Goal: Task Accomplishment & Management: Complete application form

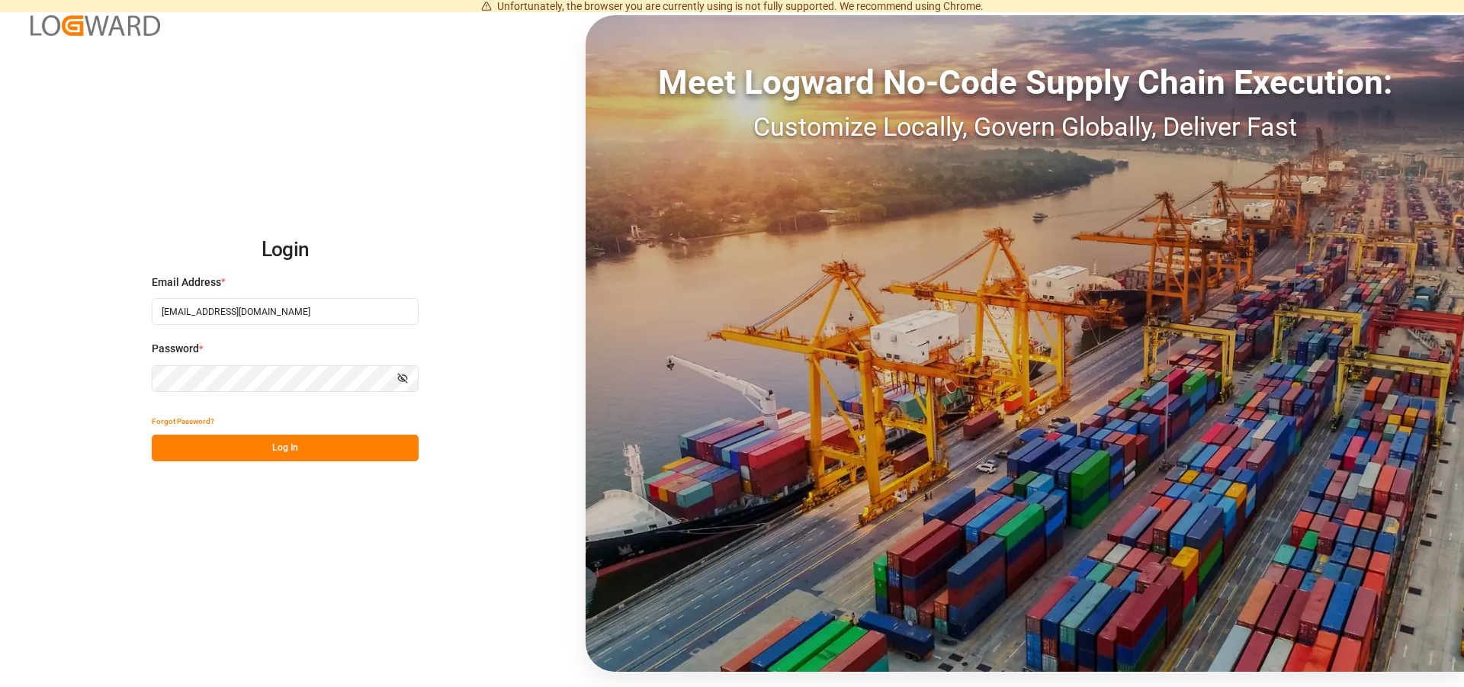
click at [278, 445] on button "Log In" at bounding box center [285, 448] width 267 height 27
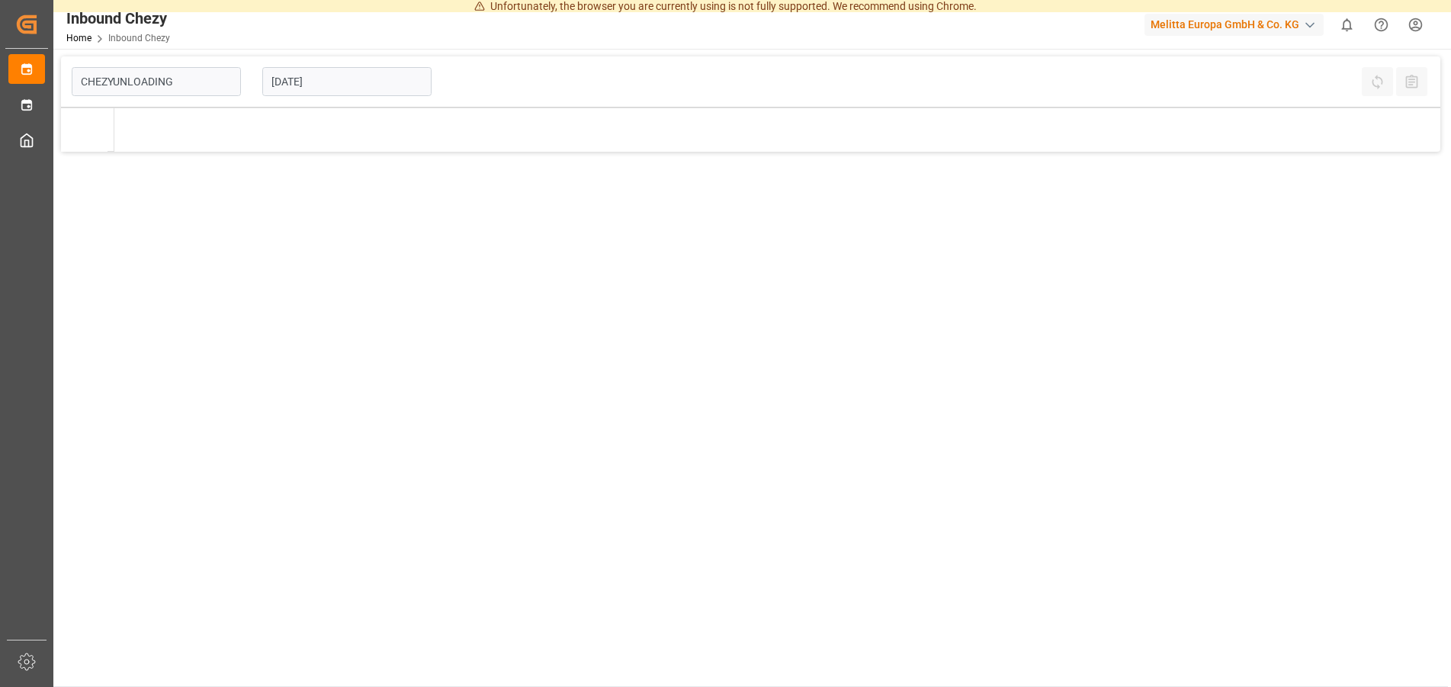
type input "Chezy Unloading"
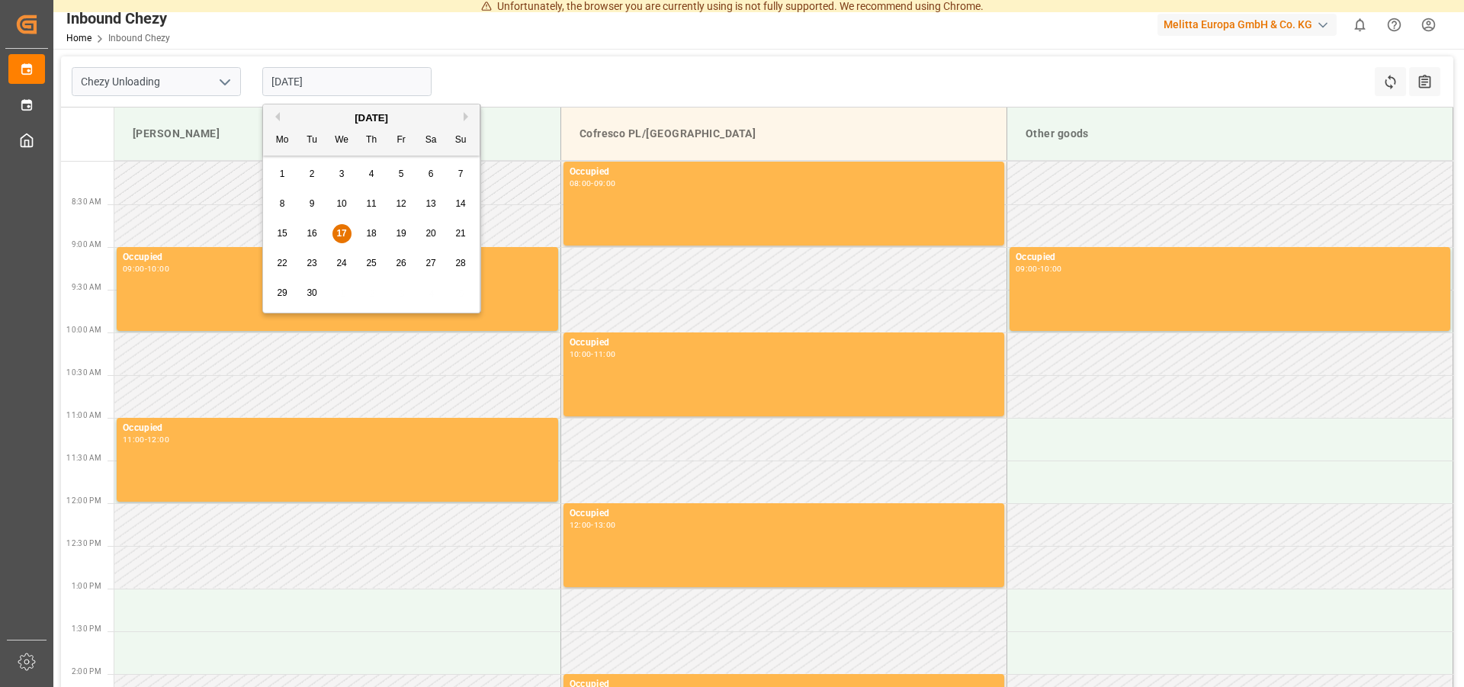
click at [310, 78] on input "[DATE]" at bounding box center [346, 81] width 169 height 29
click at [343, 267] on span "24" at bounding box center [341, 263] width 10 height 11
type input "[DATE]"
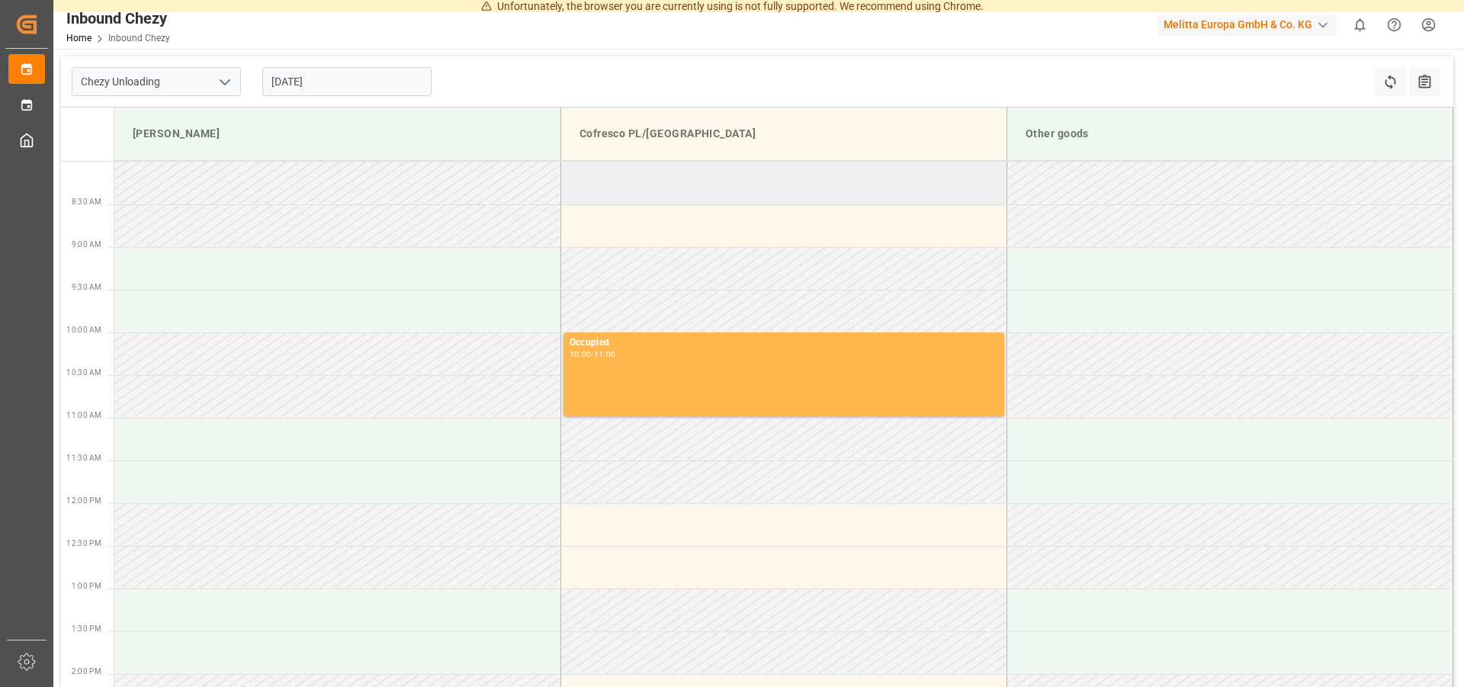
click at [595, 179] on td at bounding box center [784, 183] width 446 height 43
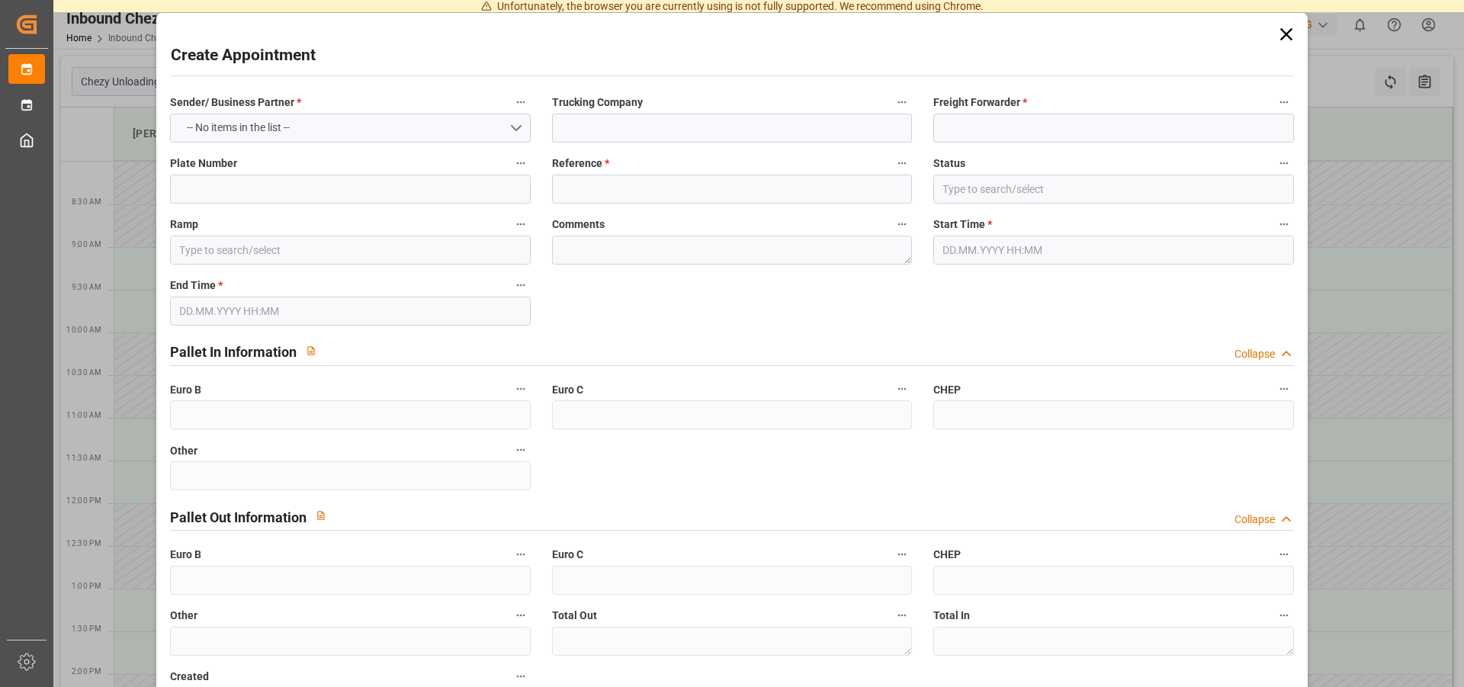
type input "Cofresco PL/[GEOGRAPHIC_DATA]"
type input "0"
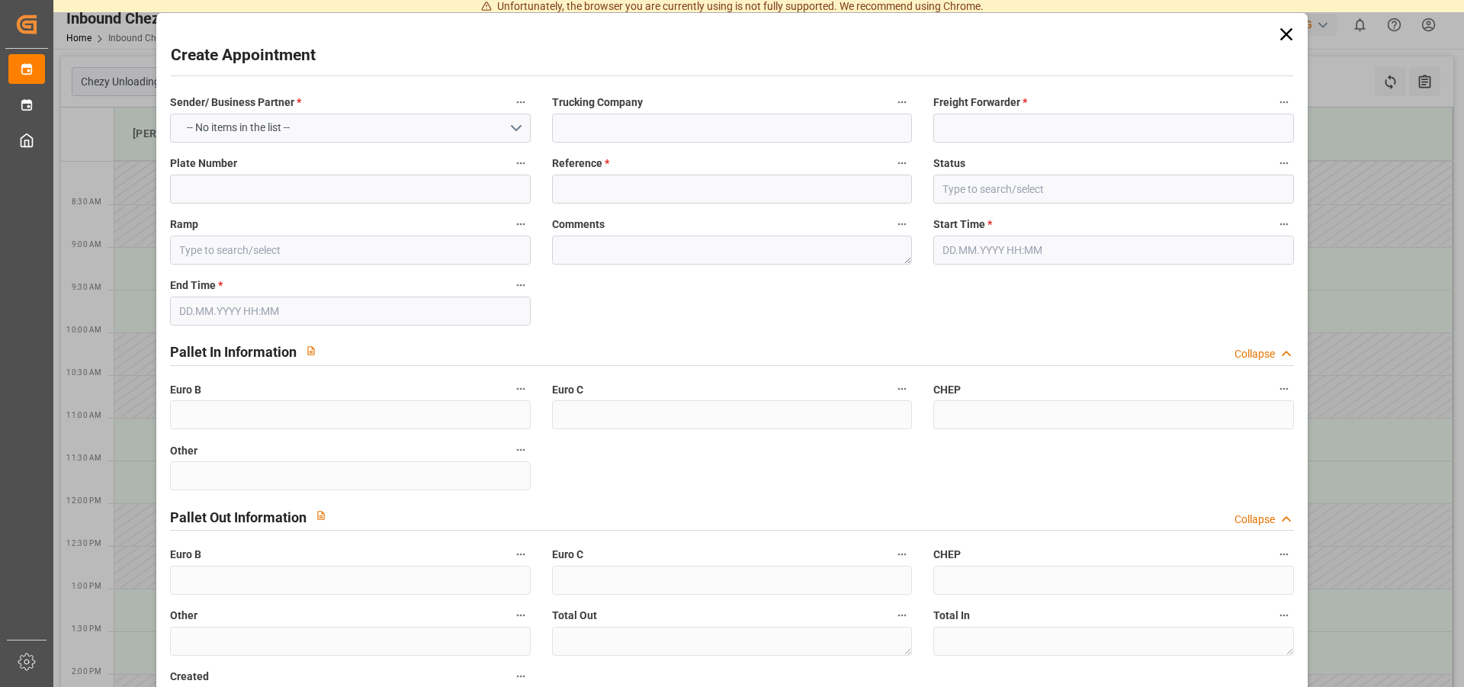
type input "0"
type input "[DATE] 08:00"
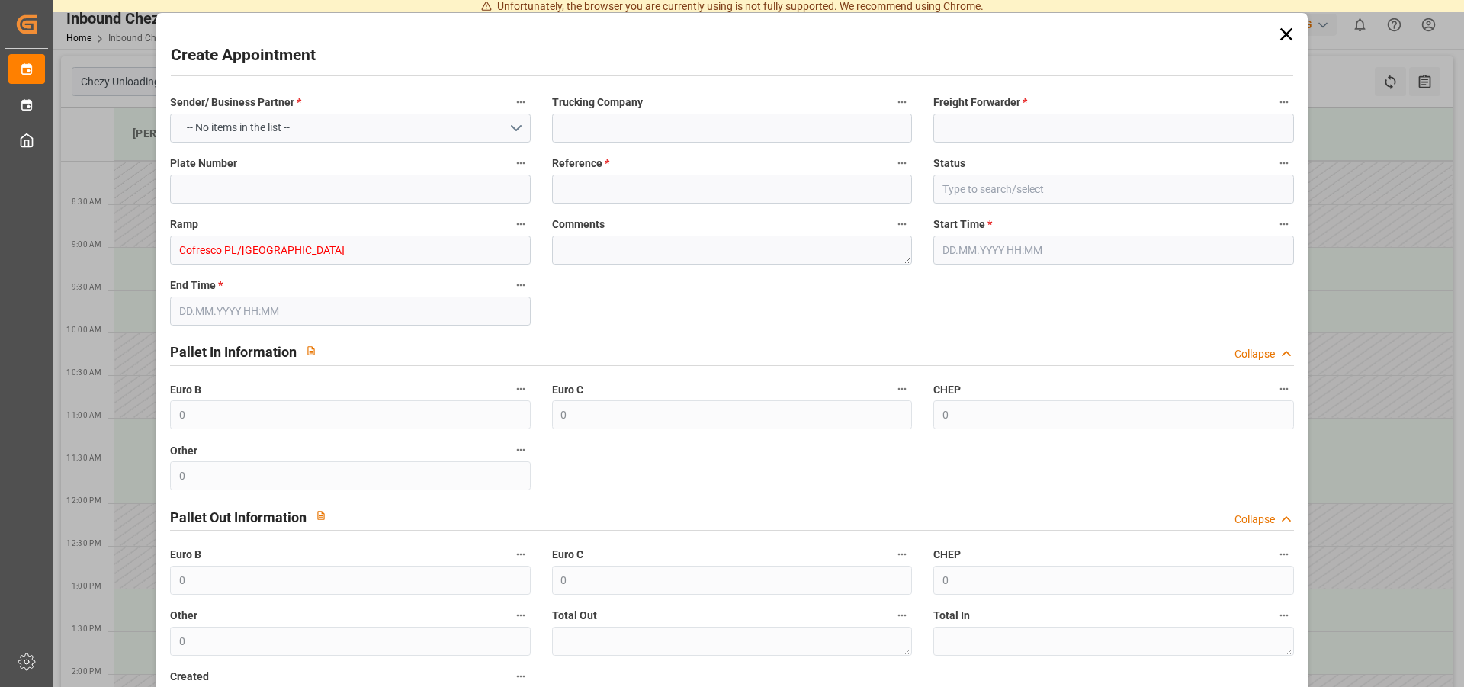
type input "[DATE] 09:00"
click at [443, 116] on button "Select Options" at bounding box center [350, 128] width 360 height 29
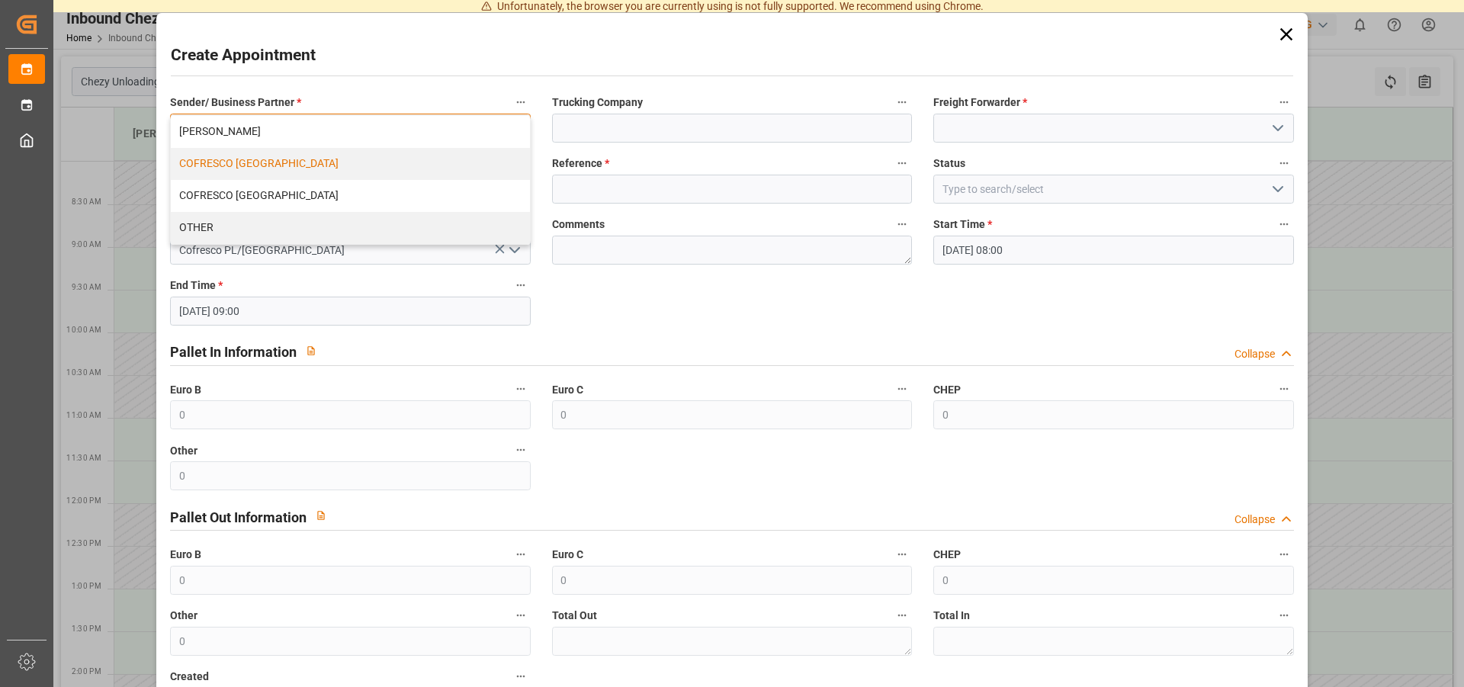
click at [252, 165] on div "COFRESCO [GEOGRAPHIC_DATA]" at bounding box center [350, 164] width 358 height 32
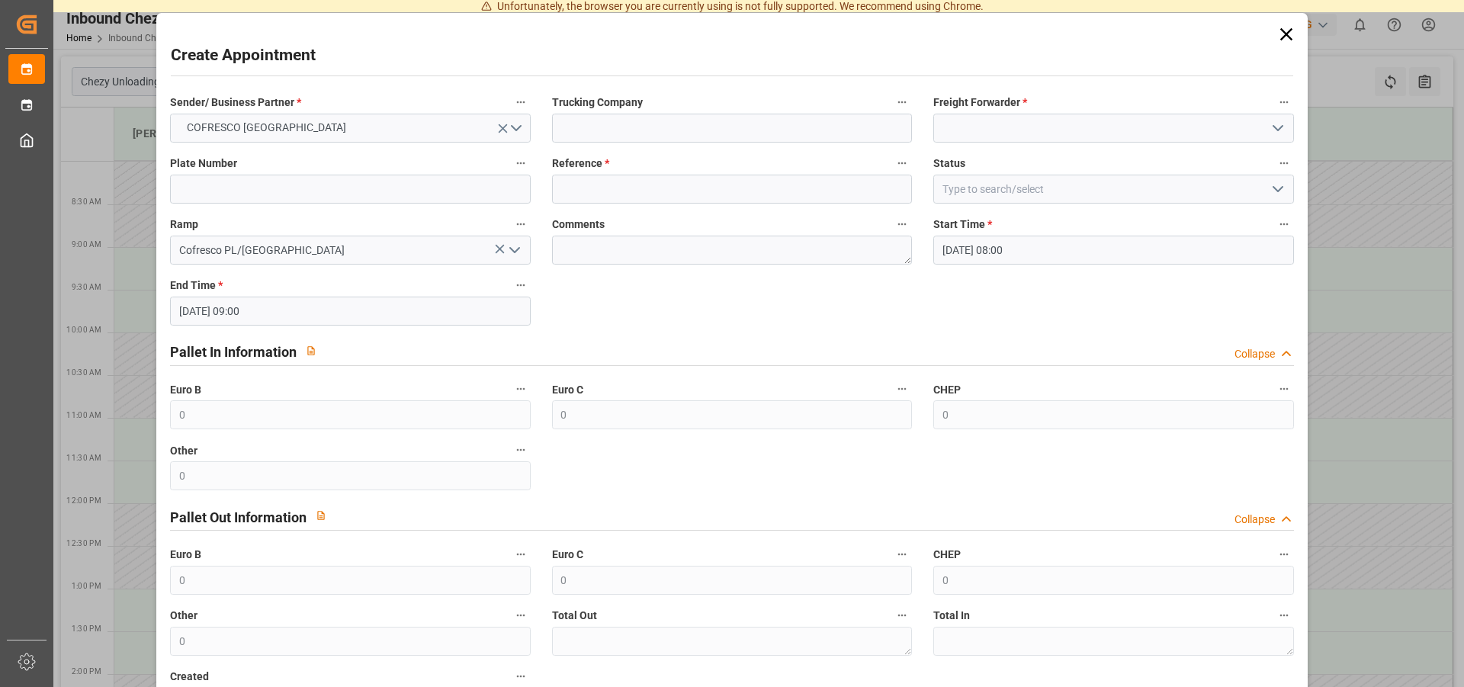
click at [964, 143] on div "Freight Forwarder *" at bounding box center [1113, 117] width 381 height 61
click at [1269, 129] on icon "open menu" at bounding box center [1278, 128] width 18 height 18
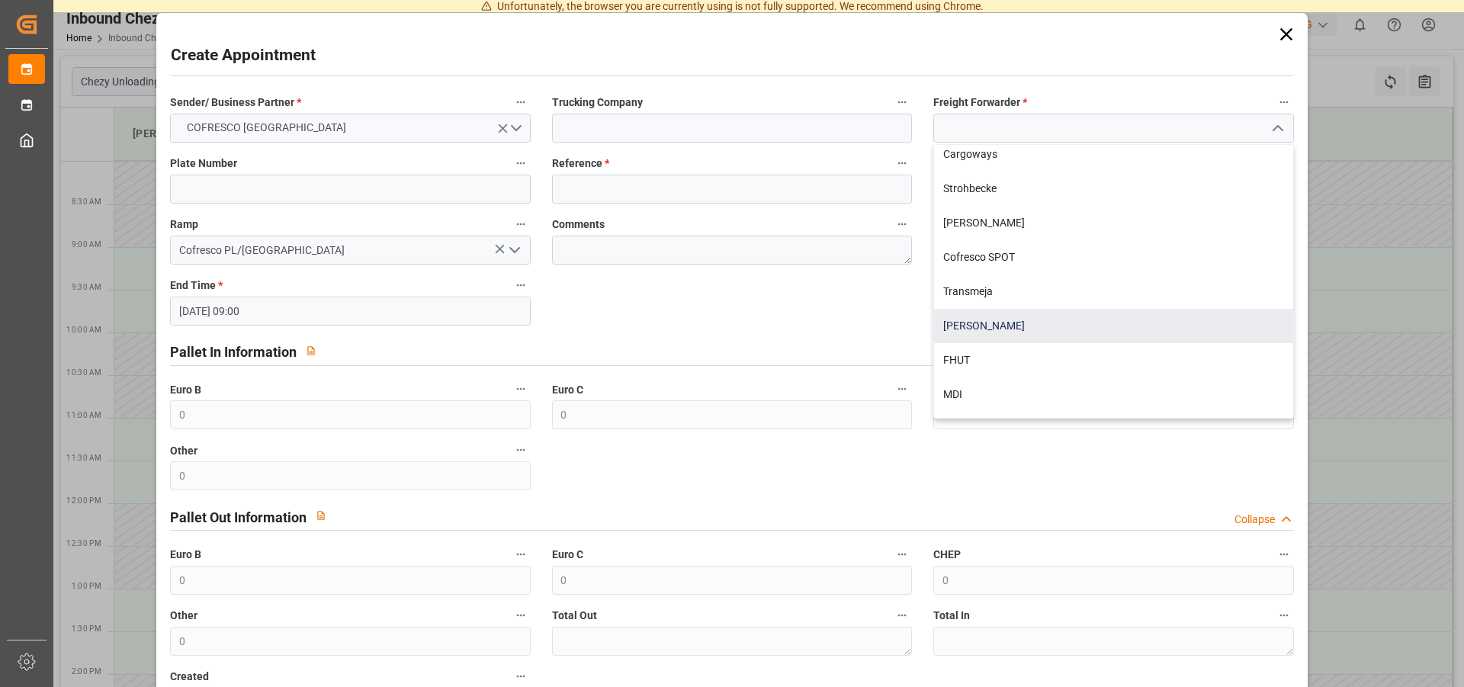
scroll to position [448, 0]
click at [947, 332] on div "FHUT" at bounding box center [1113, 332] width 358 height 34
type input "FHUT"
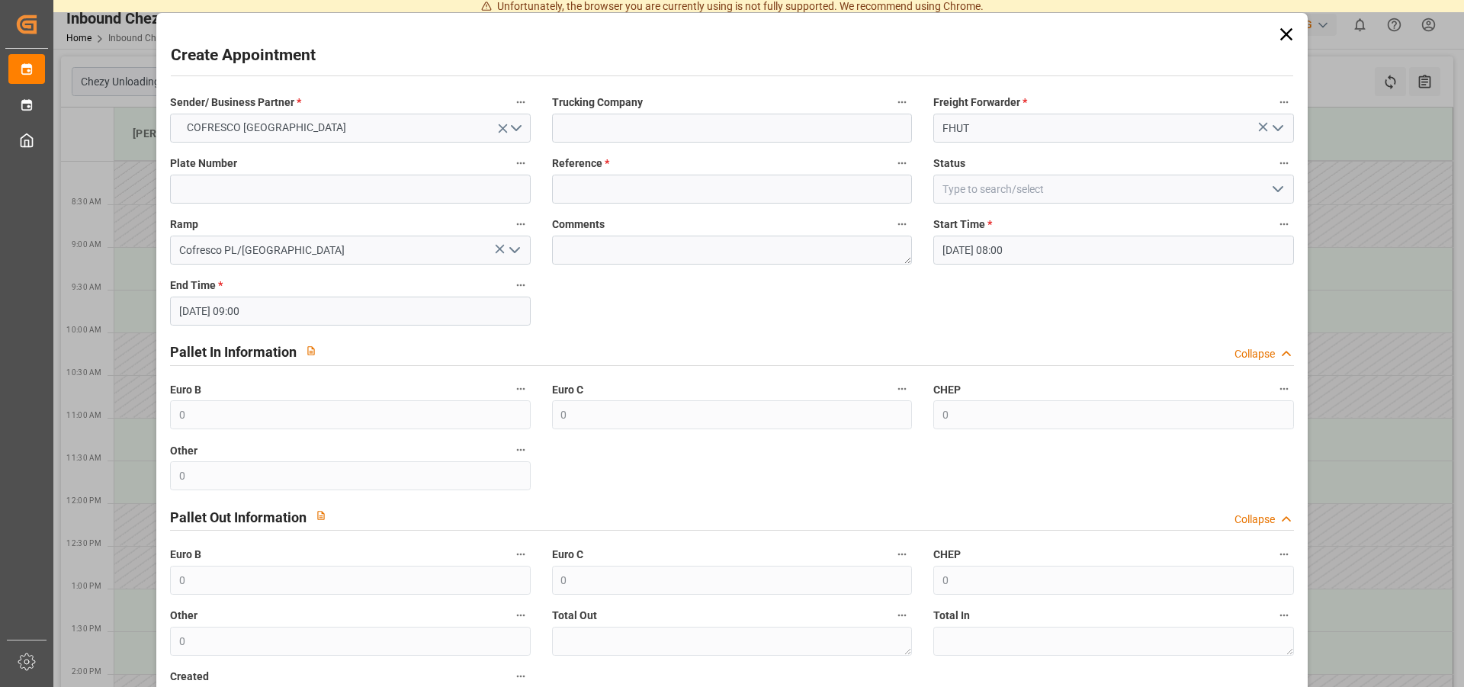
click at [667, 206] on div "Reference *" at bounding box center [731, 178] width 381 height 61
click at [681, 194] on input at bounding box center [732, 189] width 360 height 29
type input "489727"
click at [948, 189] on input at bounding box center [1113, 189] width 360 height 29
click at [1270, 190] on icon "open menu" at bounding box center [1278, 189] width 18 height 18
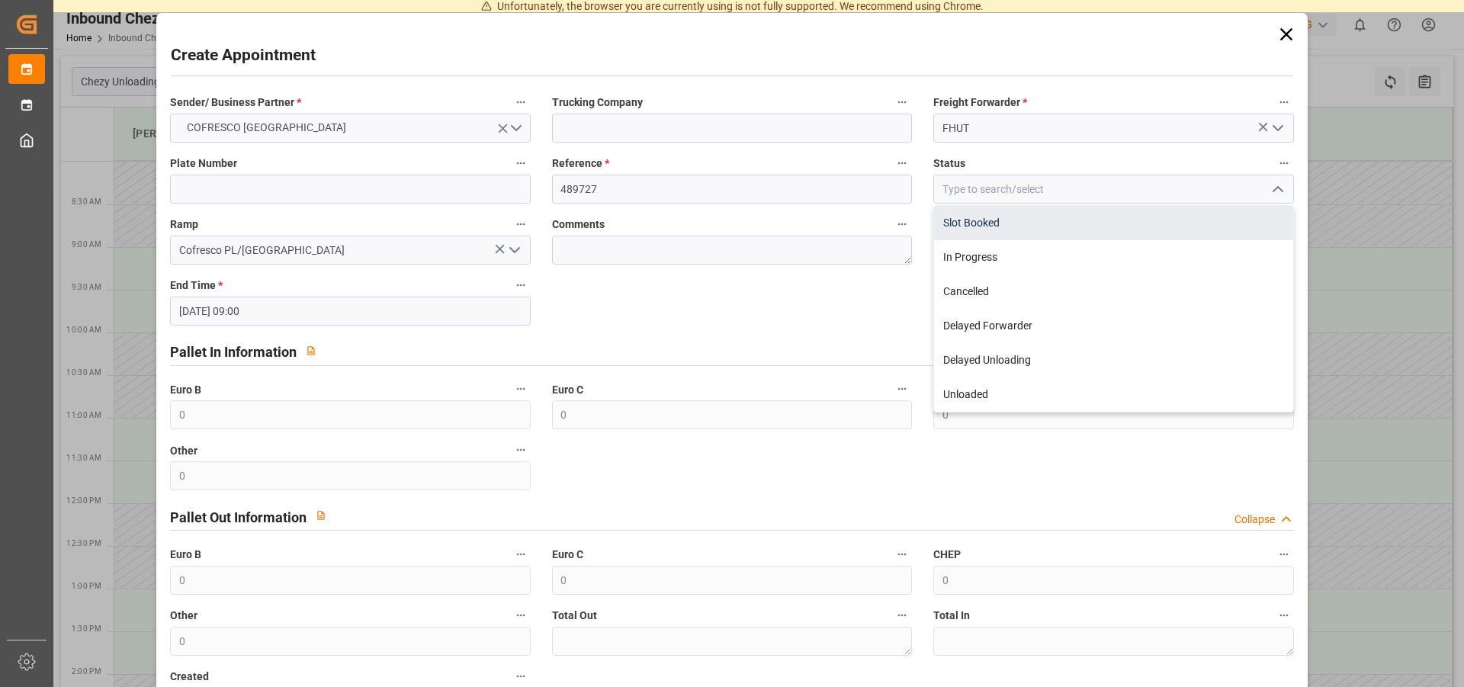
click at [973, 220] on div "Slot Booked" at bounding box center [1113, 223] width 358 height 34
type input "Slot Booked"
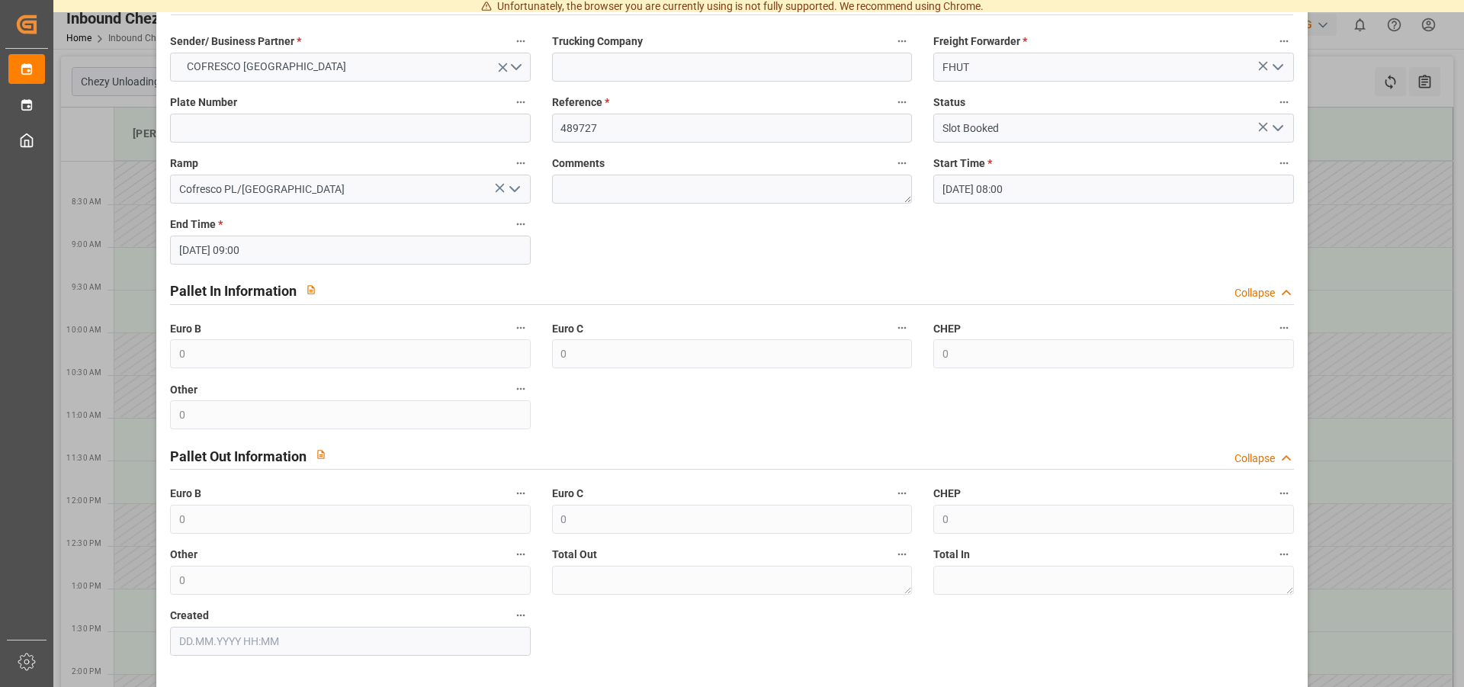
scroll to position [118, 0]
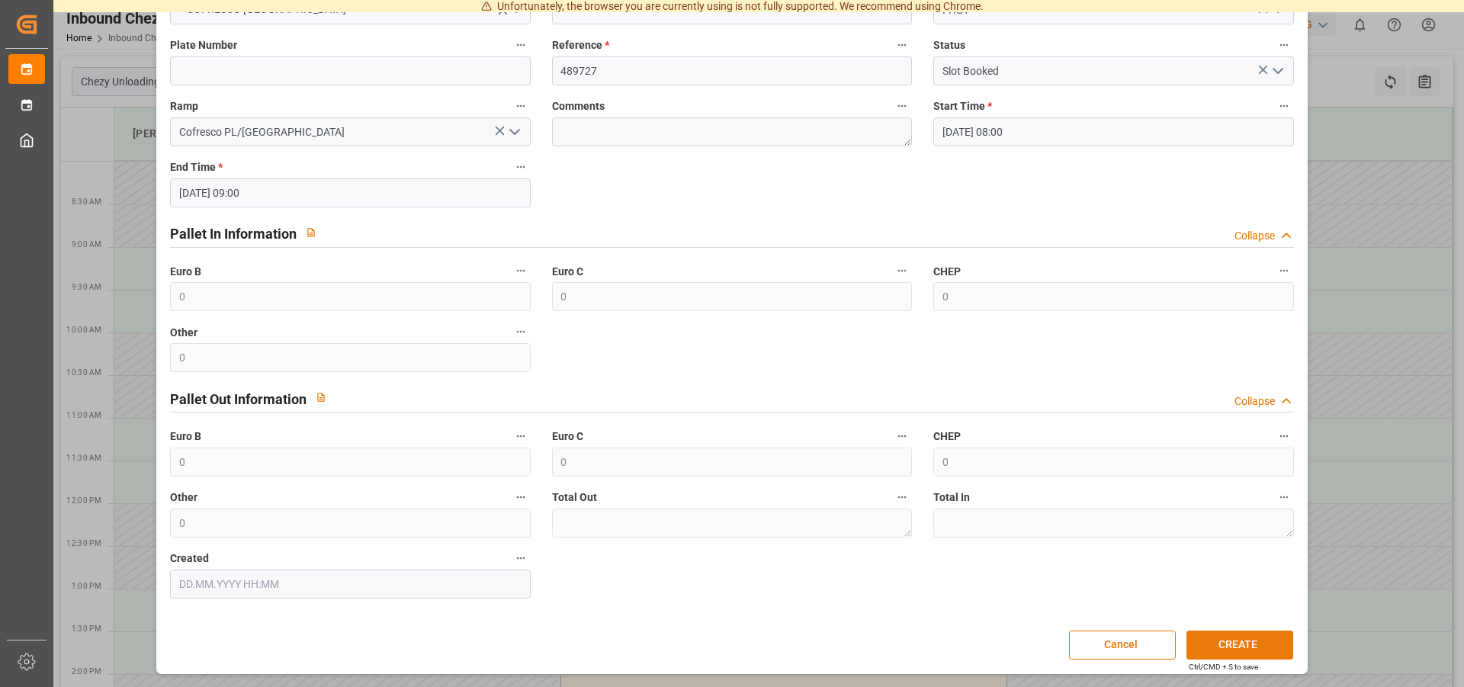
click at [1207, 646] on button "CREATE" at bounding box center [1240, 645] width 107 height 29
